Goal: Check status

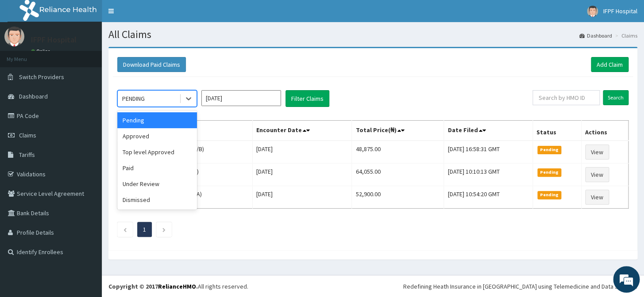
click at [157, 101] on div "PENDING" at bounding box center [148, 99] width 61 height 14
click at [153, 138] on div "Approved" at bounding box center [157, 136] width 80 height 16
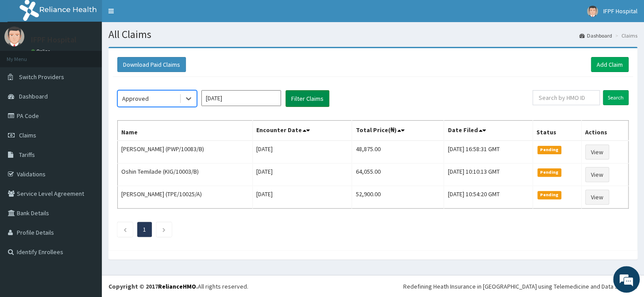
click at [301, 98] on button "Filter Claims" at bounding box center [307, 98] width 44 height 17
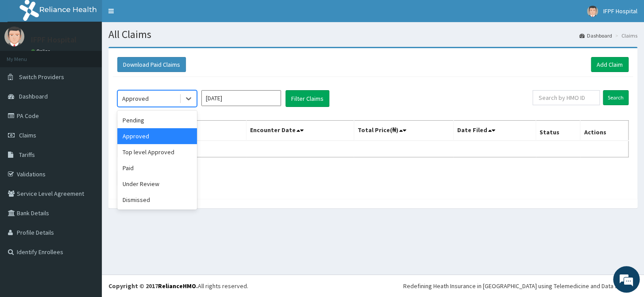
click at [165, 99] on div "Approved" at bounding box center [148, 99] width 61 height 14
click at [151, 152] on div "Top level Approved" at bounding box center [157, 152] width 80 height 16
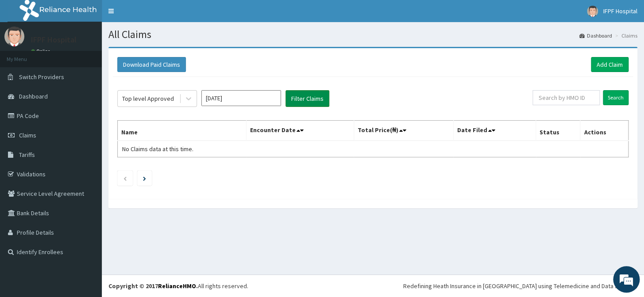
click at [296, 98] on button "Filter Claims" at bounding box center [307, 98] width 44 height 17
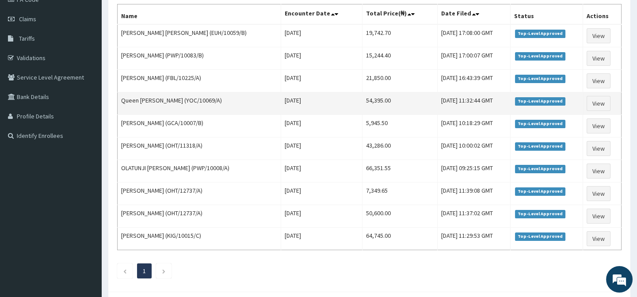
scroll to position [36, 0]
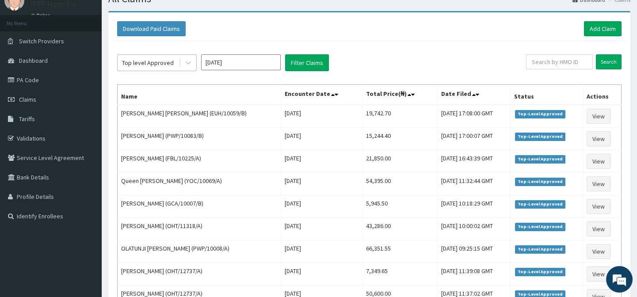
click at [154, 64] on div "Top level Approved" at bounding box center [148, 62] width 52 height 9
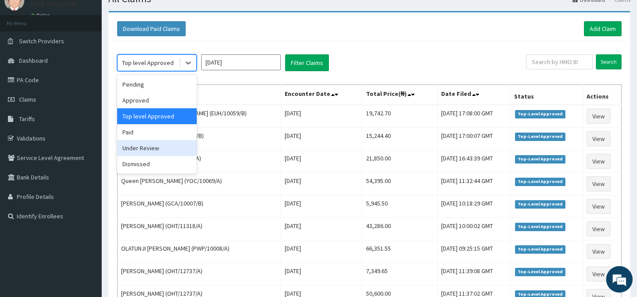
click at [143, 147] on div "Under Review" at bounding box center [157, 148] width 80 height 16
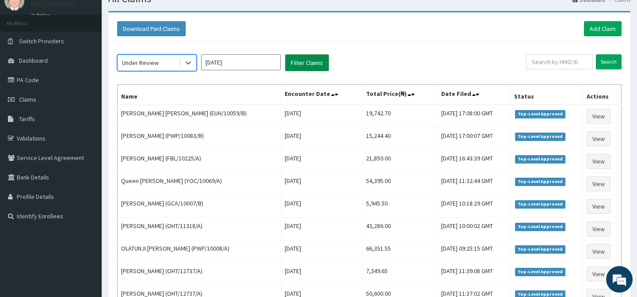
click at [315, 63] on button "Filter Claims" at bounding box center [307, 62] width 44 height 17
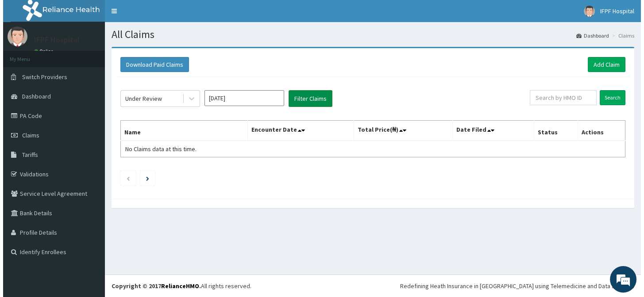
scroll to position [0, 0]
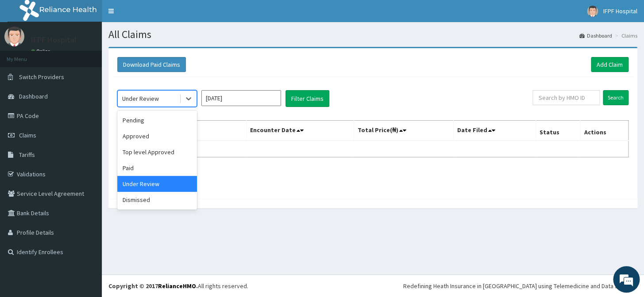
click at [143, 101] on div "Under Review" at bounding box center [140, 98] width 37 height 9
click at [145, 198] on div "Dismissed" at bounding box center [157, 200] width 80 height 16
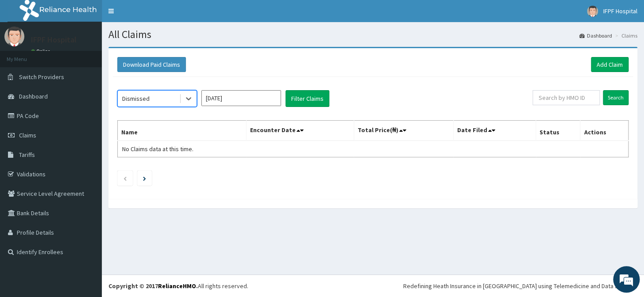
click at [158, 101] on div "Dismissed" at bounding box center [148, 99] width 61 height 14
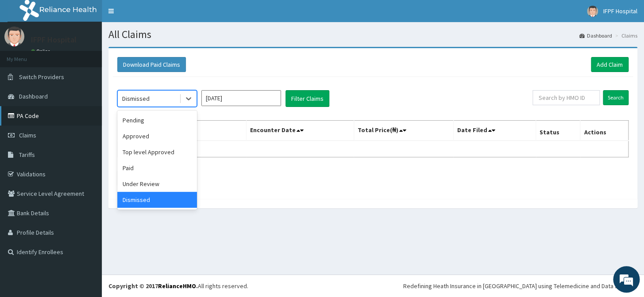
click at [31, 113] on link "PA Code" at bounding box center [51, 115] width 102 height 19
